Goal: Task Accomplishment & Management: Use online tool/utility

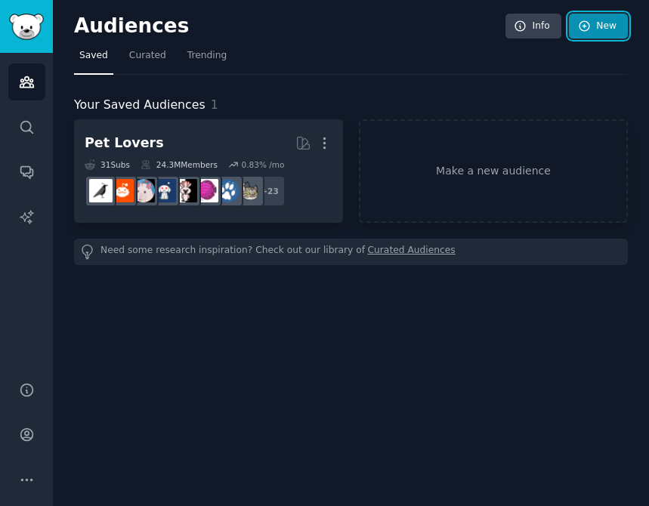
click at [606, 30] on link "New" at bounding box center [598, 27] width 59 height 26
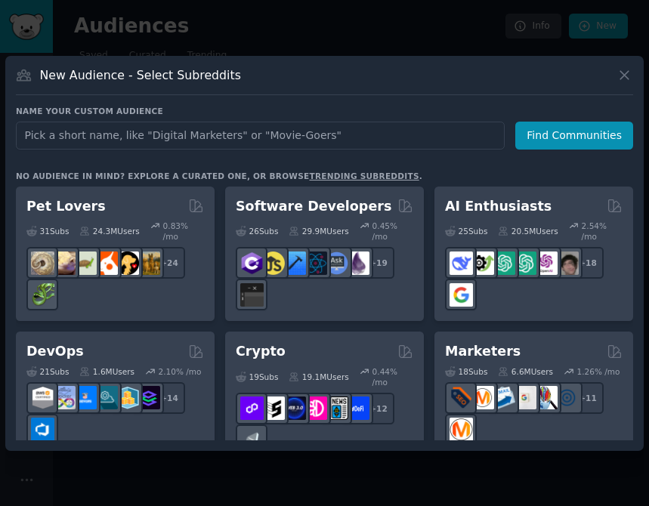
click at [314, 132] on input "text" at bounding box center [260, 136] width 489 height 28
type input "game"
click at [364, 134] on input "game" at bounding box center [260, 136] width 489 height 28
click button "Find Communities" at bounding box center [574, 136] width 118 height 28
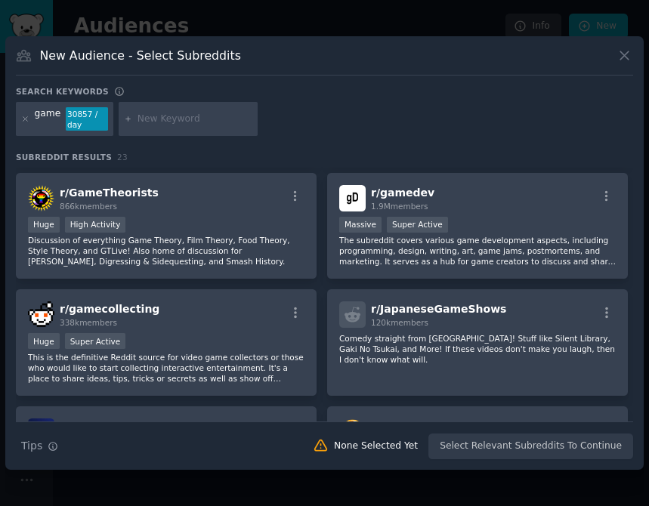
scroll to position [304, 0]
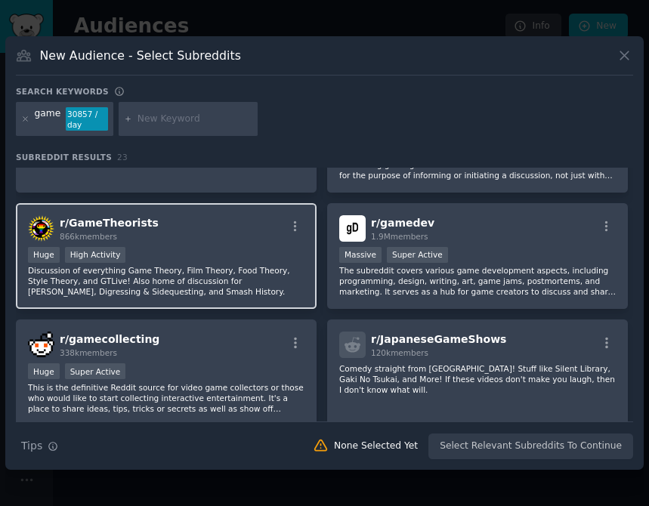
click at [102, 220] on span "r/ GameTheorists" at bounding box center [109, 223] width 99 height 12
